Goal: Task Accomplishment & Management: Manage account settings

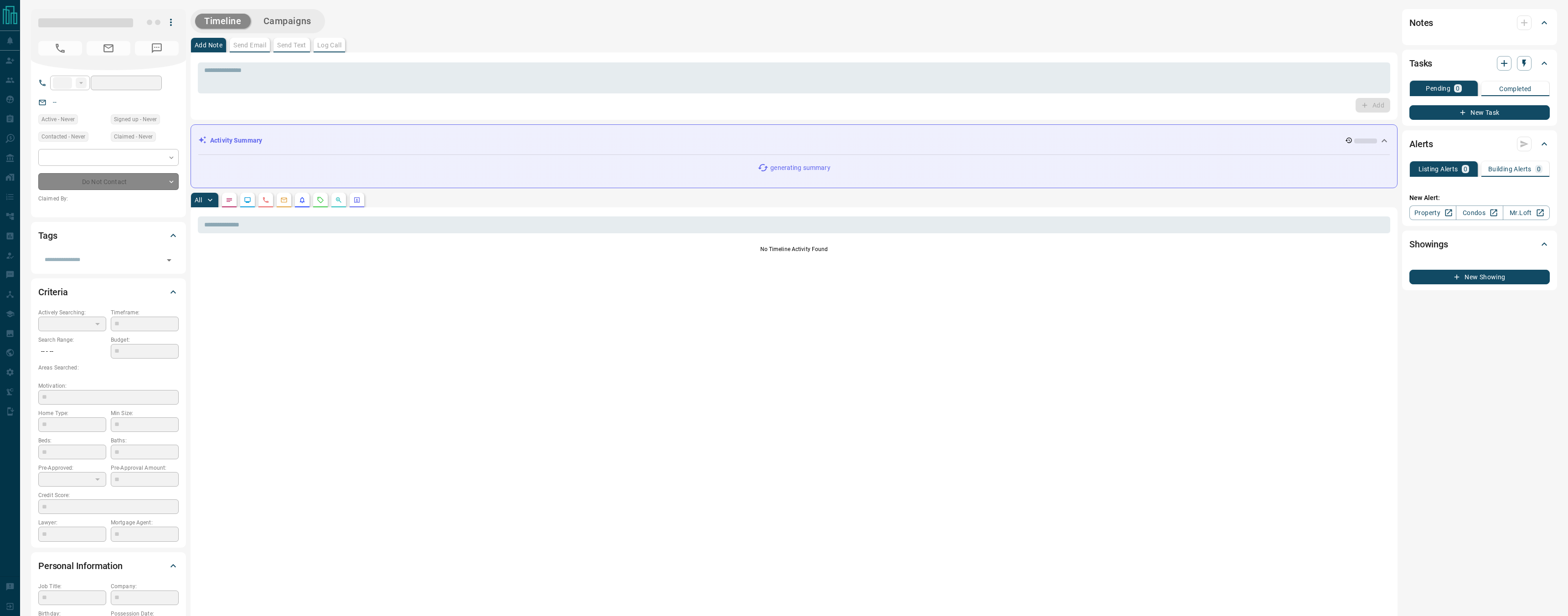
type input "**"
type input "**********"
type input "**"
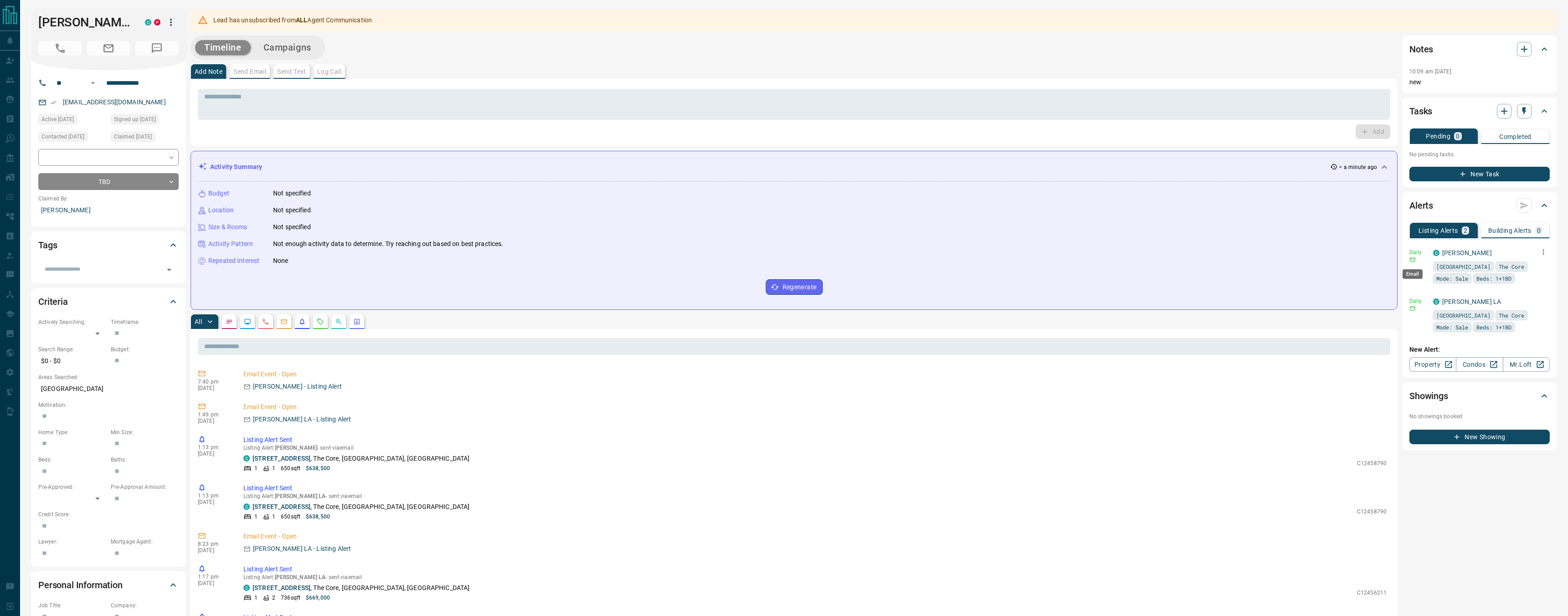
click at [1414, 257] on icon "Email" at bounding box center [1412, 259] width 7 height 7
click at [1542, 256] on button "button" at bounding box center [1543, 252] width 12 height 12
click at [1524, 281] on ul "Send Edit Delete" at bounding box center [1530, 283] width 40 height 51
click at [1420, 250] on div at bounding box center [784, 308] width 1568 height 616
click at [1416, 255] on p "Daily" at bounding box center [1418, 252] width 18 height 9
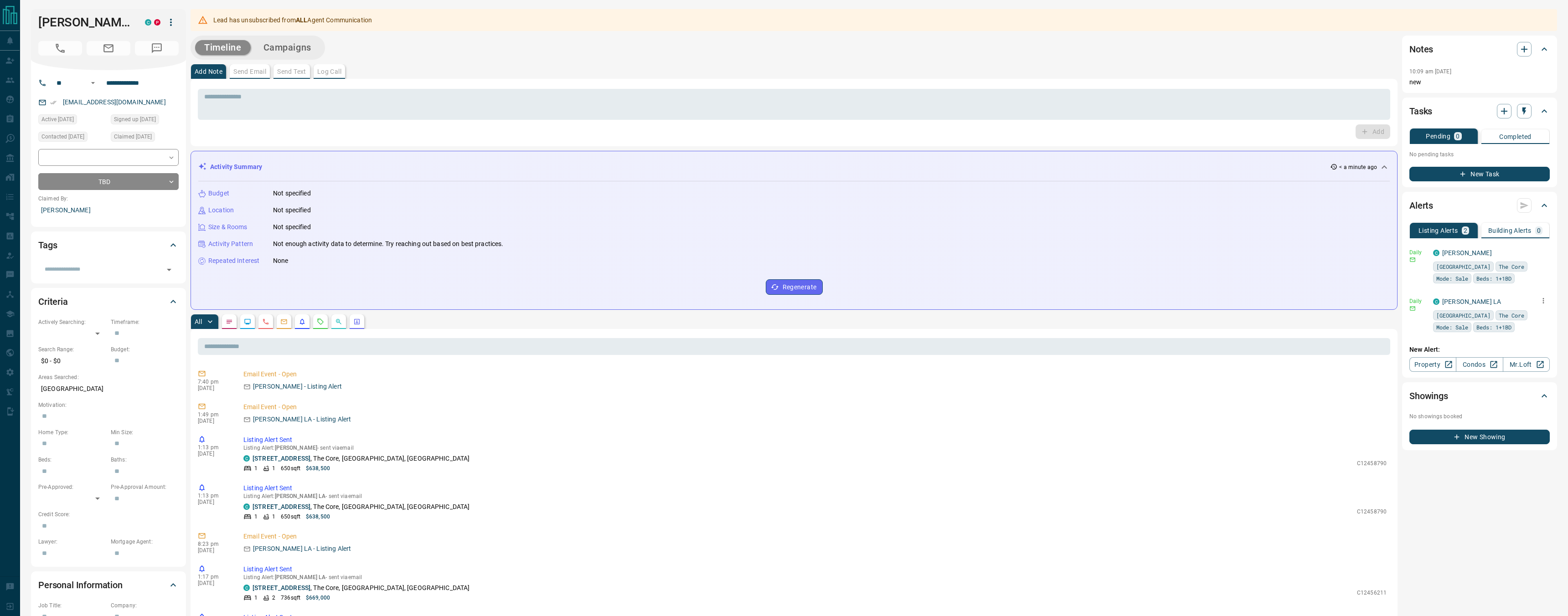
click at [1546, 301] on icon "button" at bounding box center [1543, 301] width 9 height 9
click at [1533, 331] on ul "Send Edit Delete" at bounding box center [1530, 333] width 40 height 51
click at [1359, 385] on div at bounding box center [784, 308] width 1568 height 616
click at [1414, 303] on p "Daily" at bounding box center [1418, 301] width 18 height 9
click at [1536, 302] on div "C [PERSON_NAME] LA Toronto The Core Mode: Sale Beds: 1+1BD" at bounding box center [1491, 314] width 116 height 36
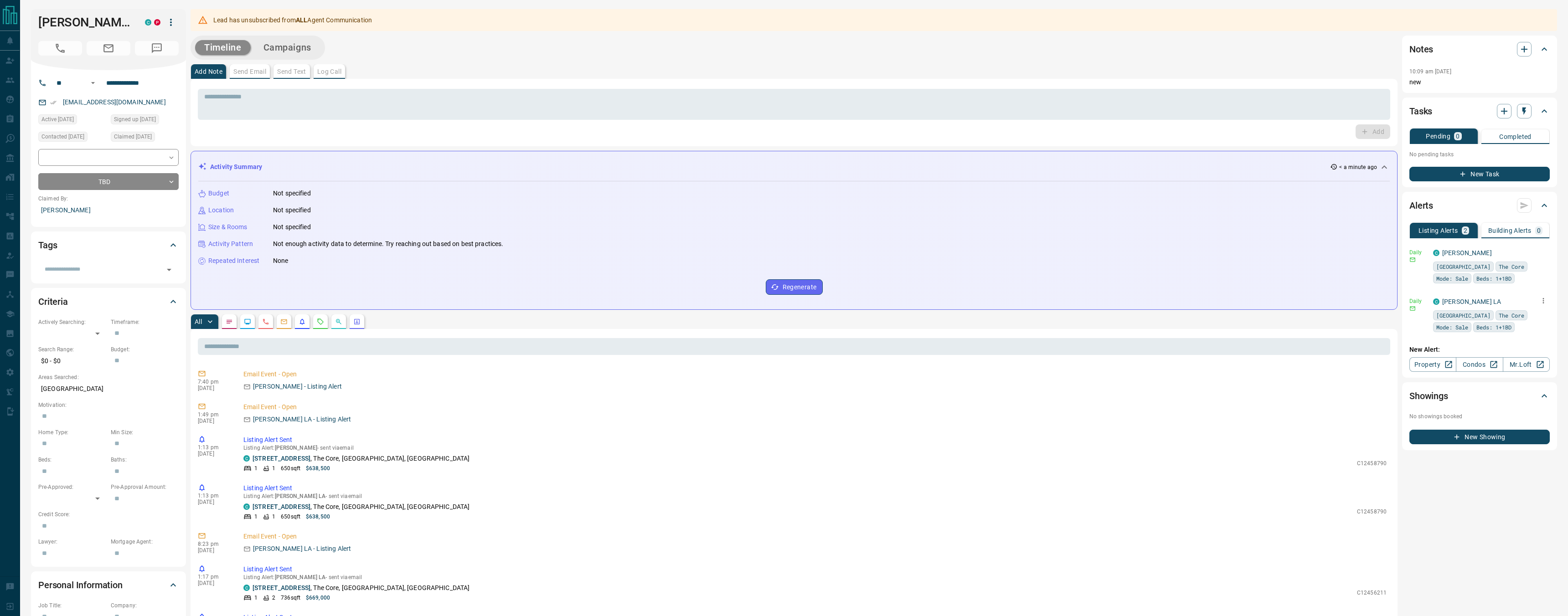
click at [1547, 300] on icon "button" at bounding box center [1543, 301] width 9 height 9
click at [731, 443] on div at bounding box center [784, 308] width 1568 height 616
click at [361, 325] on icon "Agent Actions" at bounding box center [357, 322] width 8 height 8
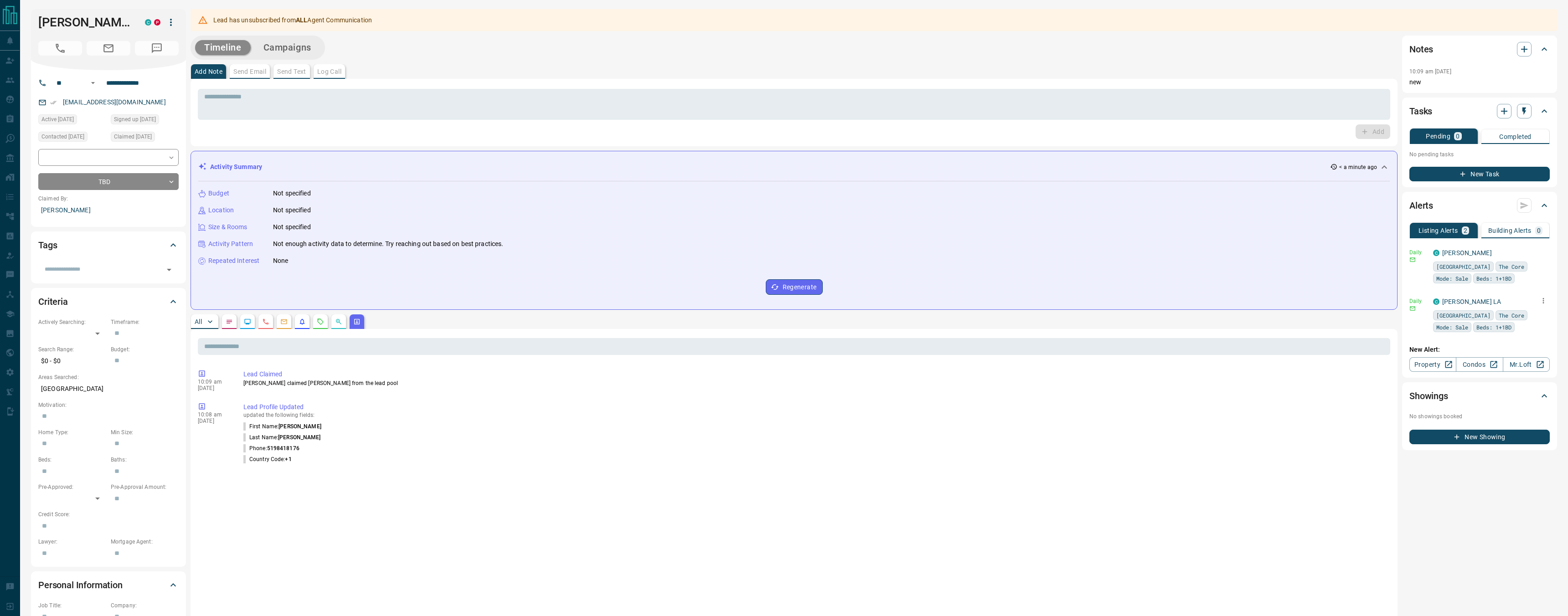
click at [201, 322] on p "All" at bounding box center [198, 321] width 8 height 7
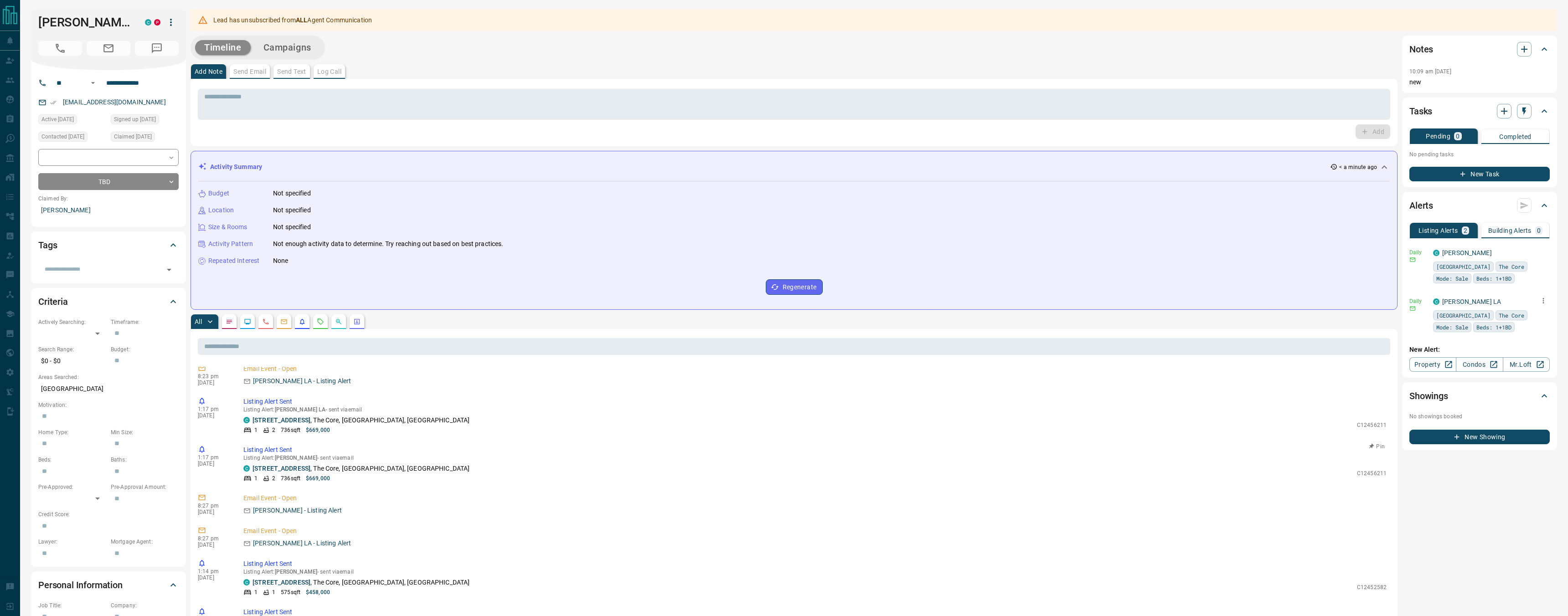
scroll to position [179, 0]
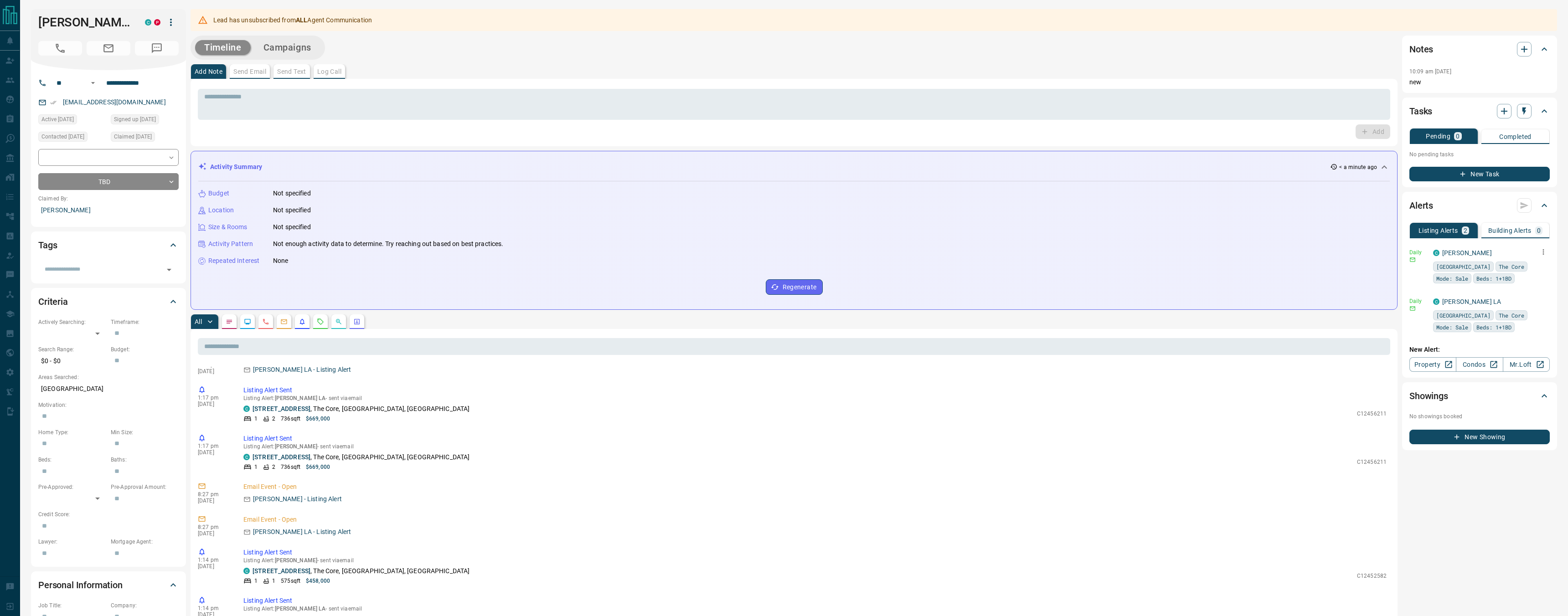
click at [1544, 251] on icon "button" at bounding box center [1543, 252] width 9 height 9
click at [1534, 297] on li "Delete" at bounding box center [1530, 298] width 40 height 14
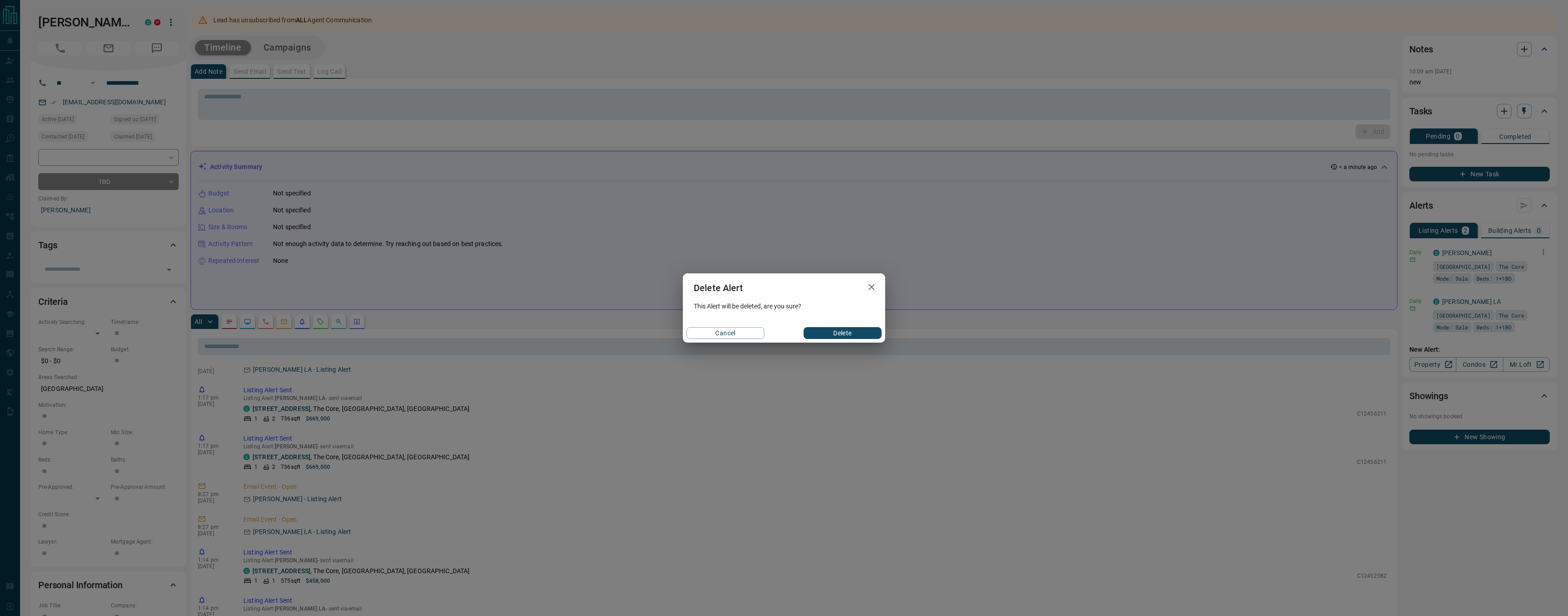
click at [872, 287] on icon "button" at bounding box center [871, 286] width 7 height 7
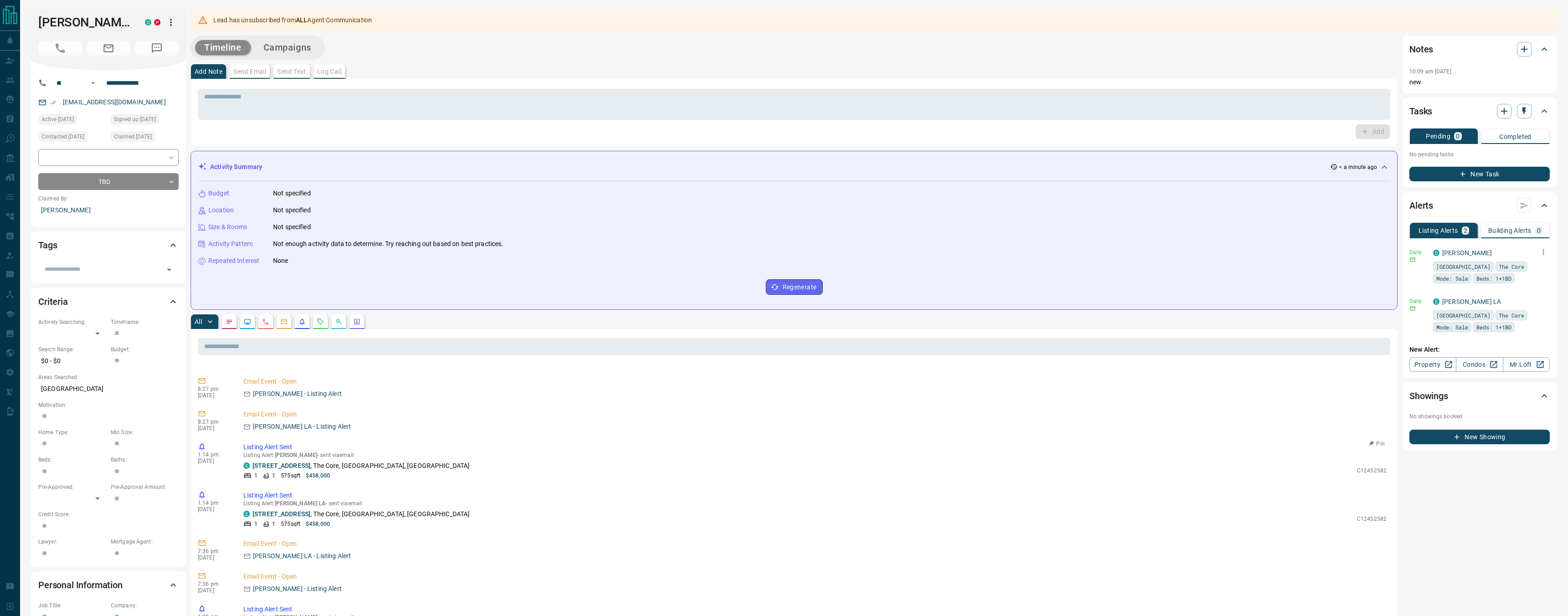
scroll to position [0, 0]
click at [304, 324] on icon "Listing Alerts" at bounding box center [303, 322] width 8 height 8
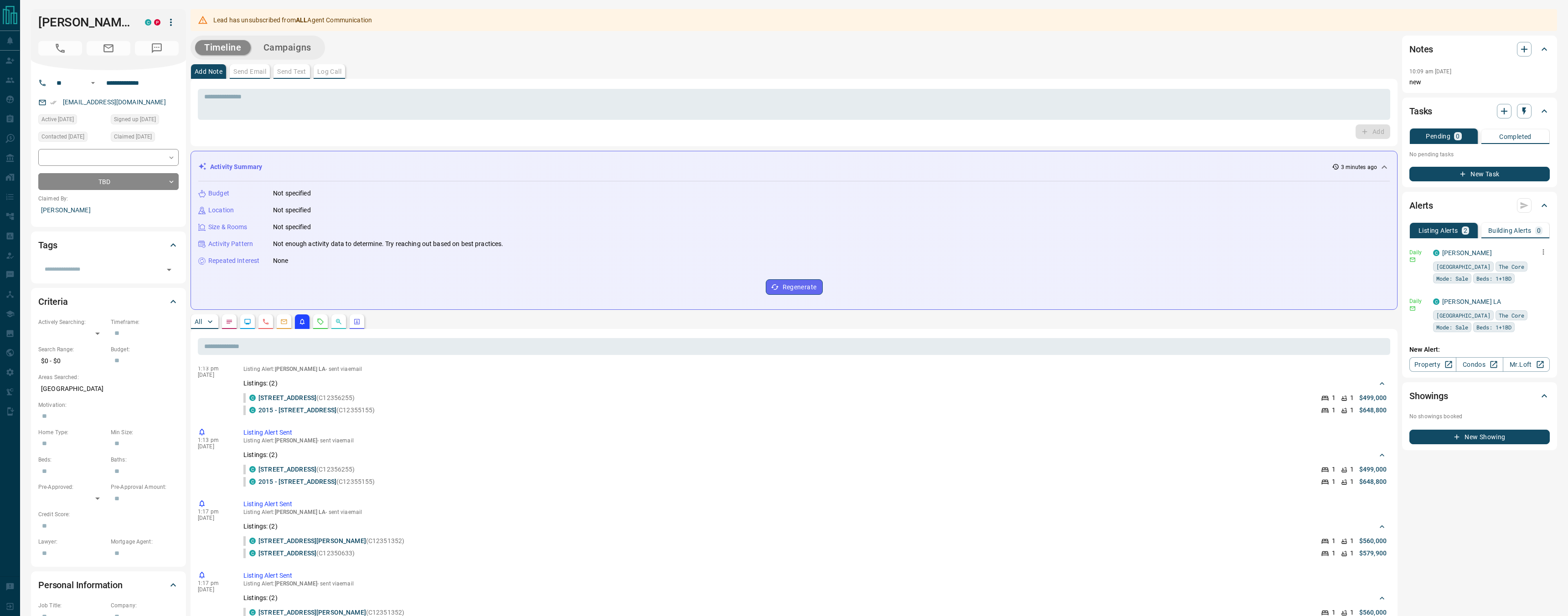
scroll to position [2515, 0]
